Goal: Navigation & Orientation: Find specific page/section

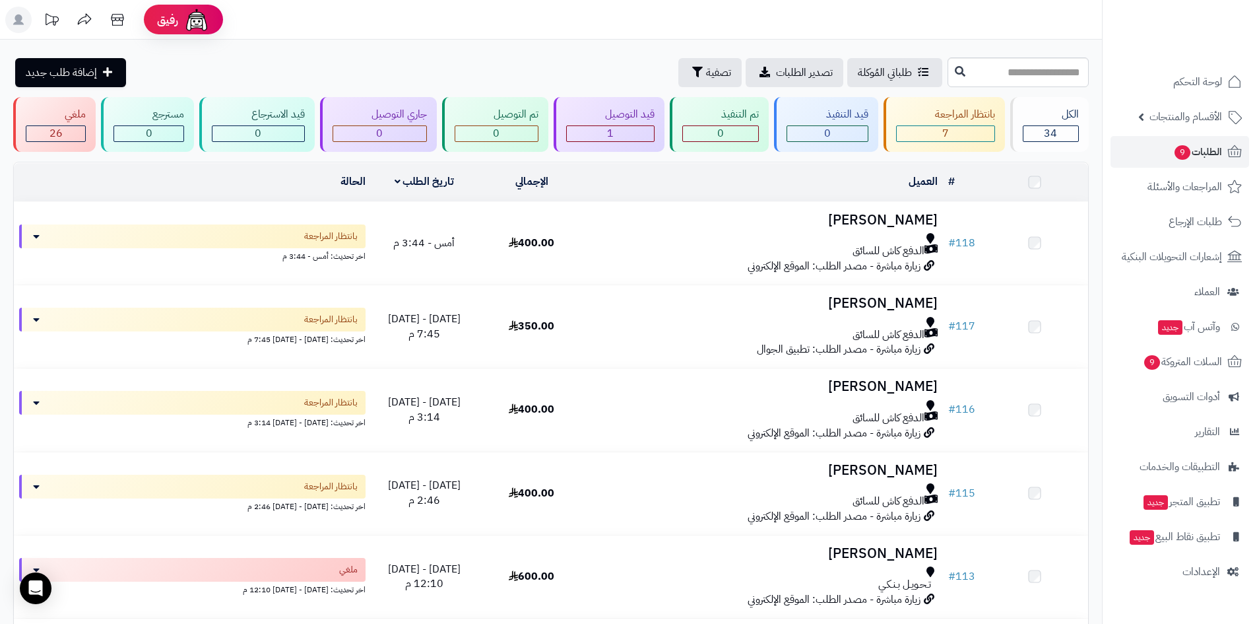
scroll to position [31, 0]
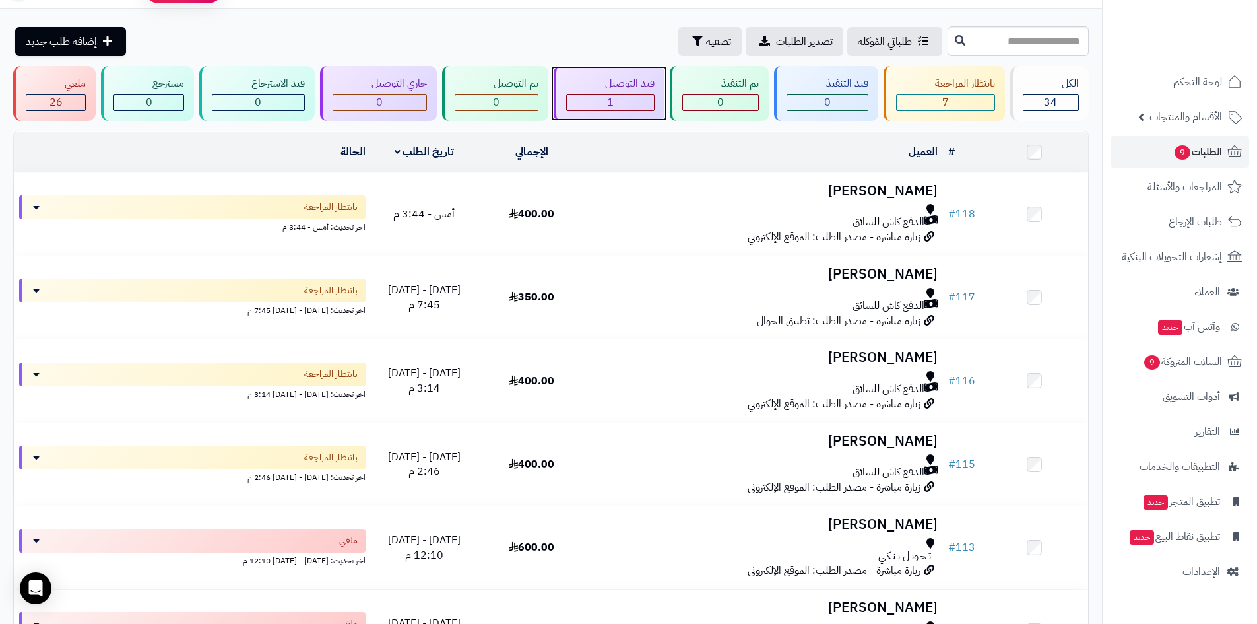
click at [626, 103] on div "1" at bounding box center [610, 102] width 87 height 15
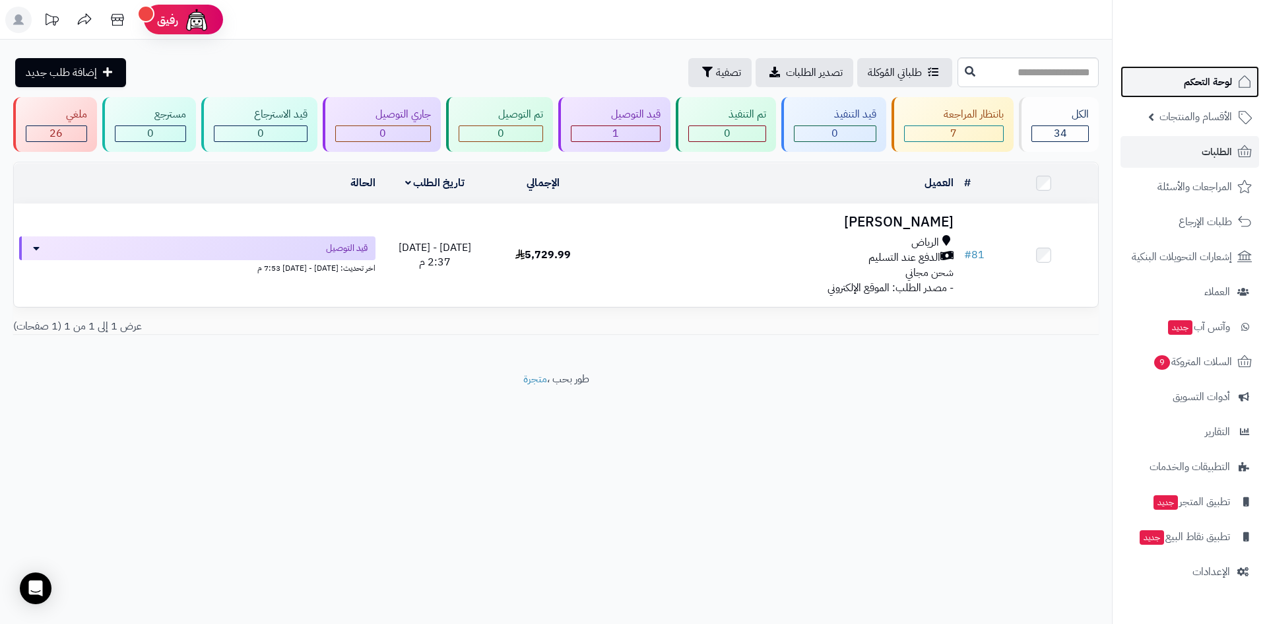
click at [1225, 82] on span "لوحة التحكم" at bounding box center [1208, 82] width 48 height 18
